Goal: Task Accomplishment & Management: Complete application form

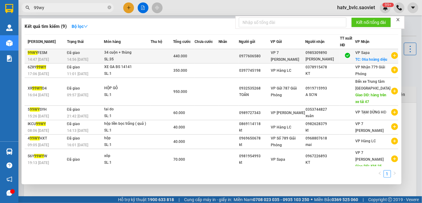
type input "99wy"
click at [155, 60] on td at bounding box center [162, 56] width 23 height 14
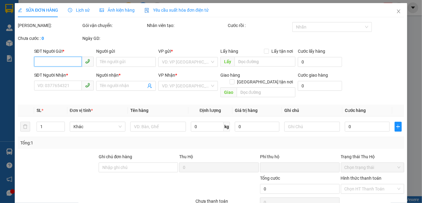
type input "0977606580"
type input "0985309890"
type input "[PERSON_NAME]"
checkbox input "true"
type input "06a hoàng diệu"
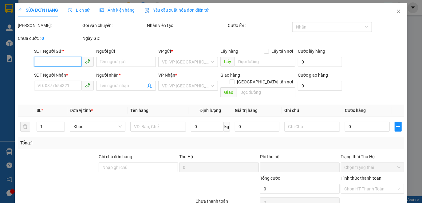
type input "100.000"
type input "0"
type input "440.000"
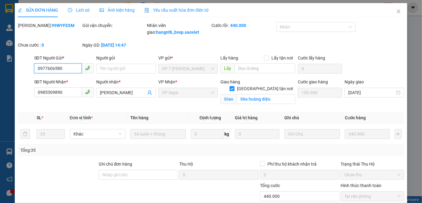
checkbox input "true"
drag, startPoint x: 66, startPoint y: 28, endPoint x: 33, endPoint y: 26, distance: 32.6
click at [33, 26] on div "Mã ĐH: 99WYFESM" at bounding box center [49, 25] width 63 height 7
copy b "99WYFESM"
click at [77, 10] on span "Lịch sử" at bounding box center [79, 10] width 22 height 5
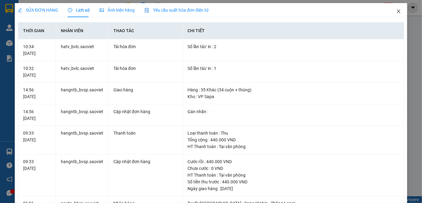
click at [390, 10] on span "Close" at bounding box center [398, 11] width 17 height 17
